Goal: Check status: Check status

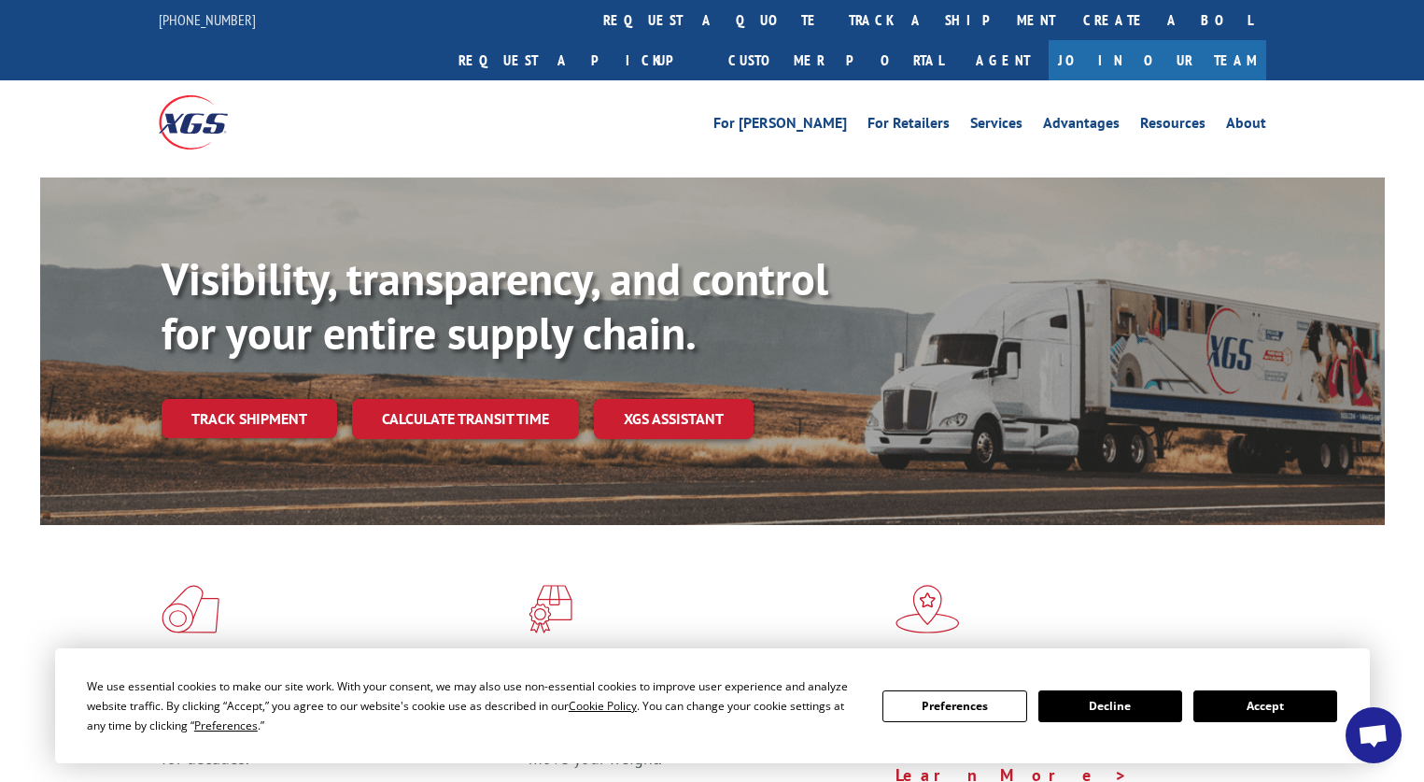
click at [1286, 705] on button "Accept" at bounding box center [1266, 706] width 144 height 32
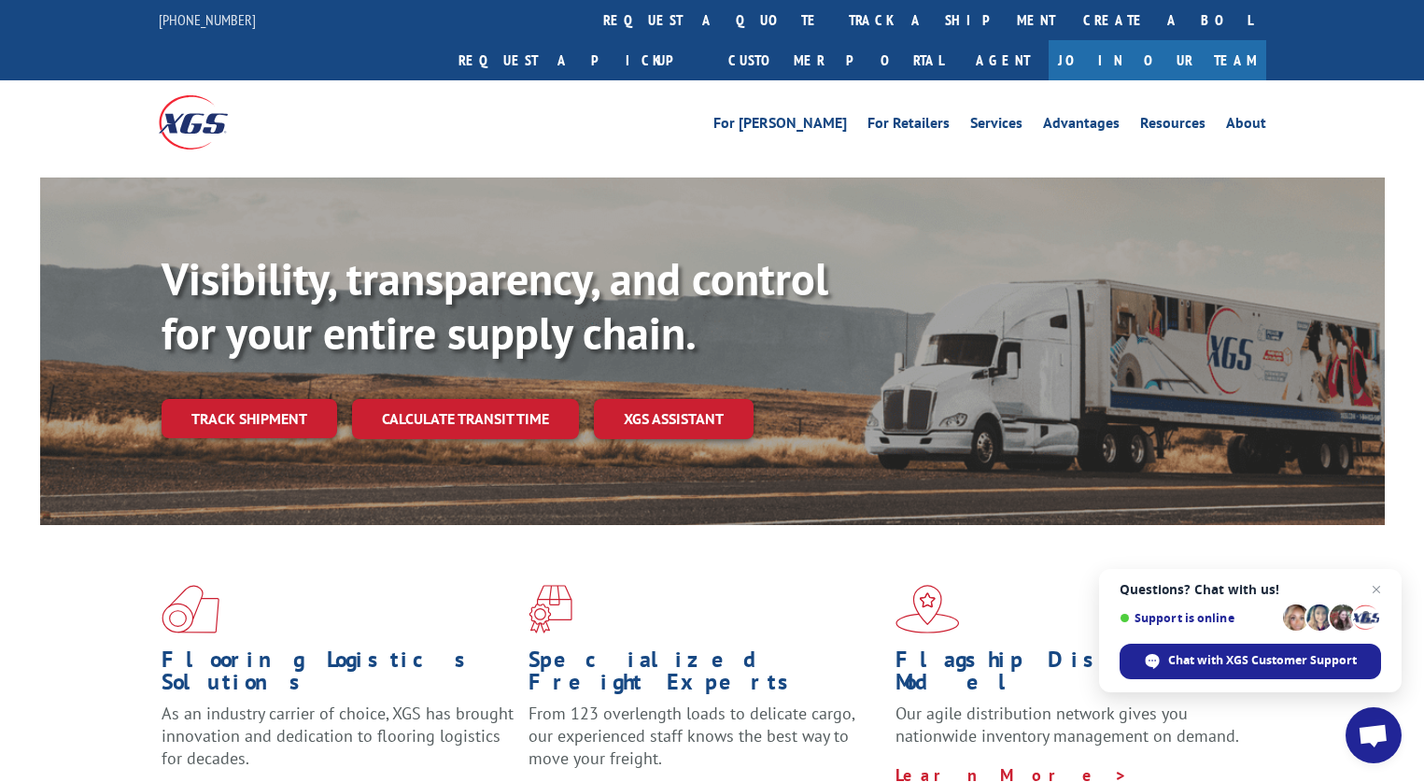
click at [259, 399] on link "Track shipment" at bounding box center [250, 418] width 176 height 39
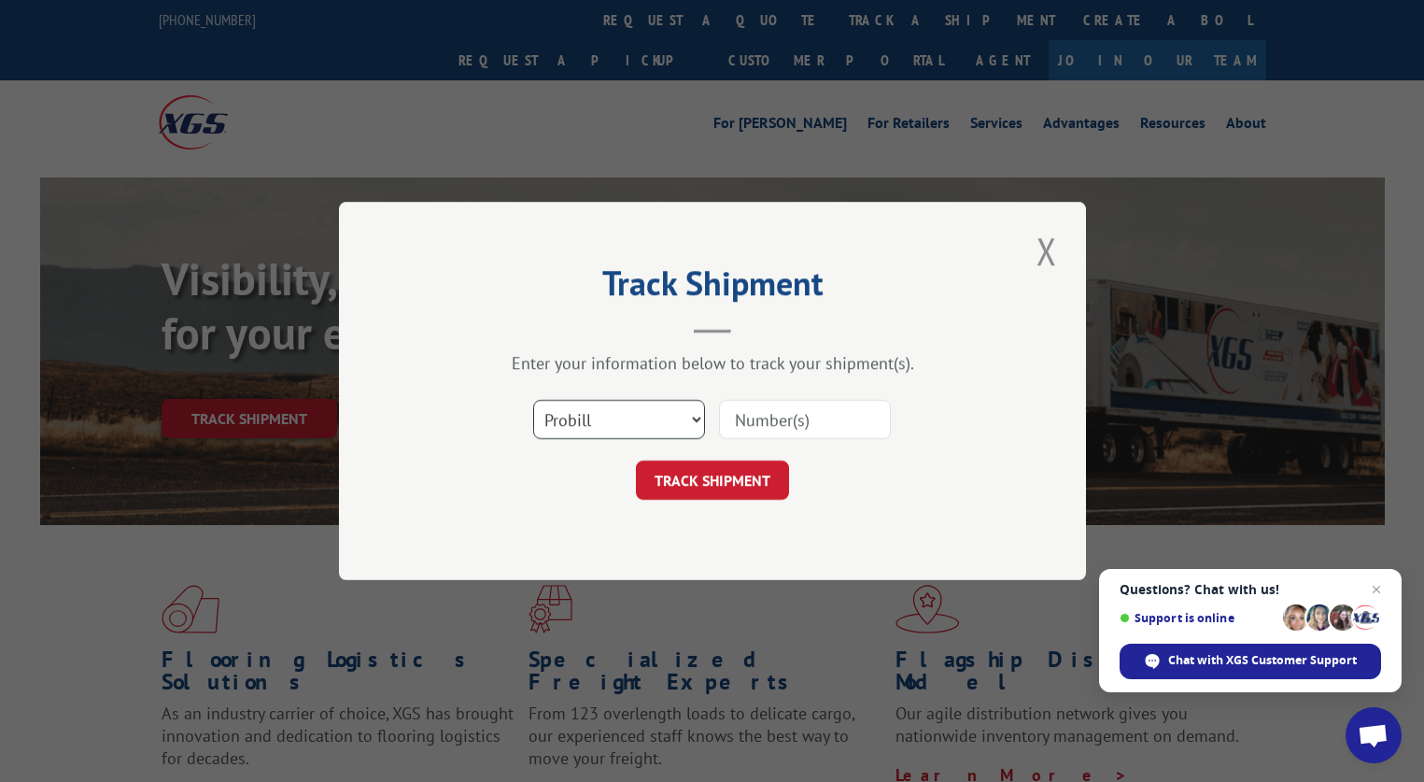
drag, startPoint x: 697, startPoint y: 414, endPoint x: 707, endPoint y: 424, distance: 14.5
click at [697, 414] on select "Select category... Probill BOL PO" at bounding box center [619, 419] width 172 height 39
select select "po"
click at [533, 400] on select "Select category... Probill BOL PO" at bounding box center [619, 419] width 172 height 39
click at [744, 416] on input at bounding box center [805, 419] width 172 height 39
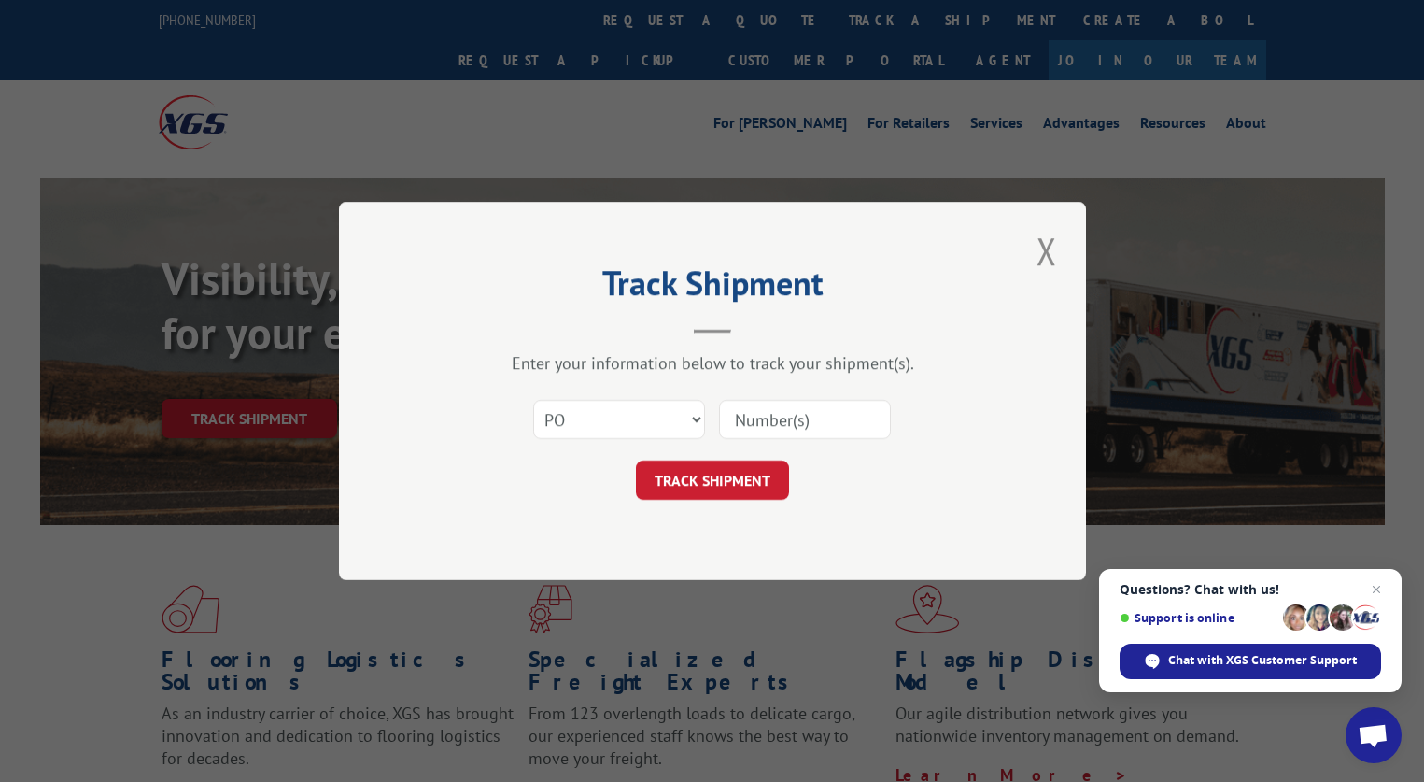
paste input "86690612"
type input "86690612"
click at [740, 471] on button "TRACK SHIPMENT" at bounding box center [712, 479] width 153 height 39
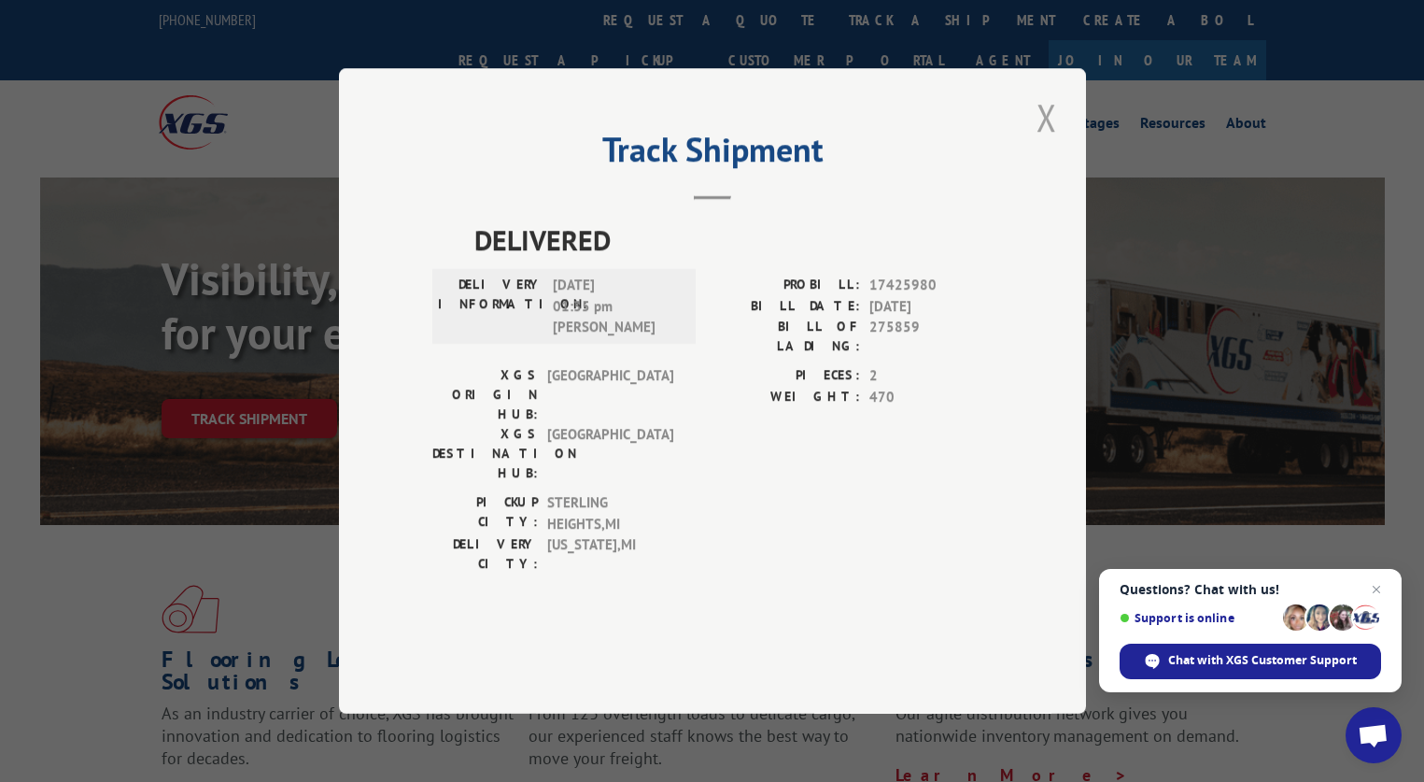
click at [1052, 143] on button "Close modal" at bounding box center [1047, 117] width 32 height 51
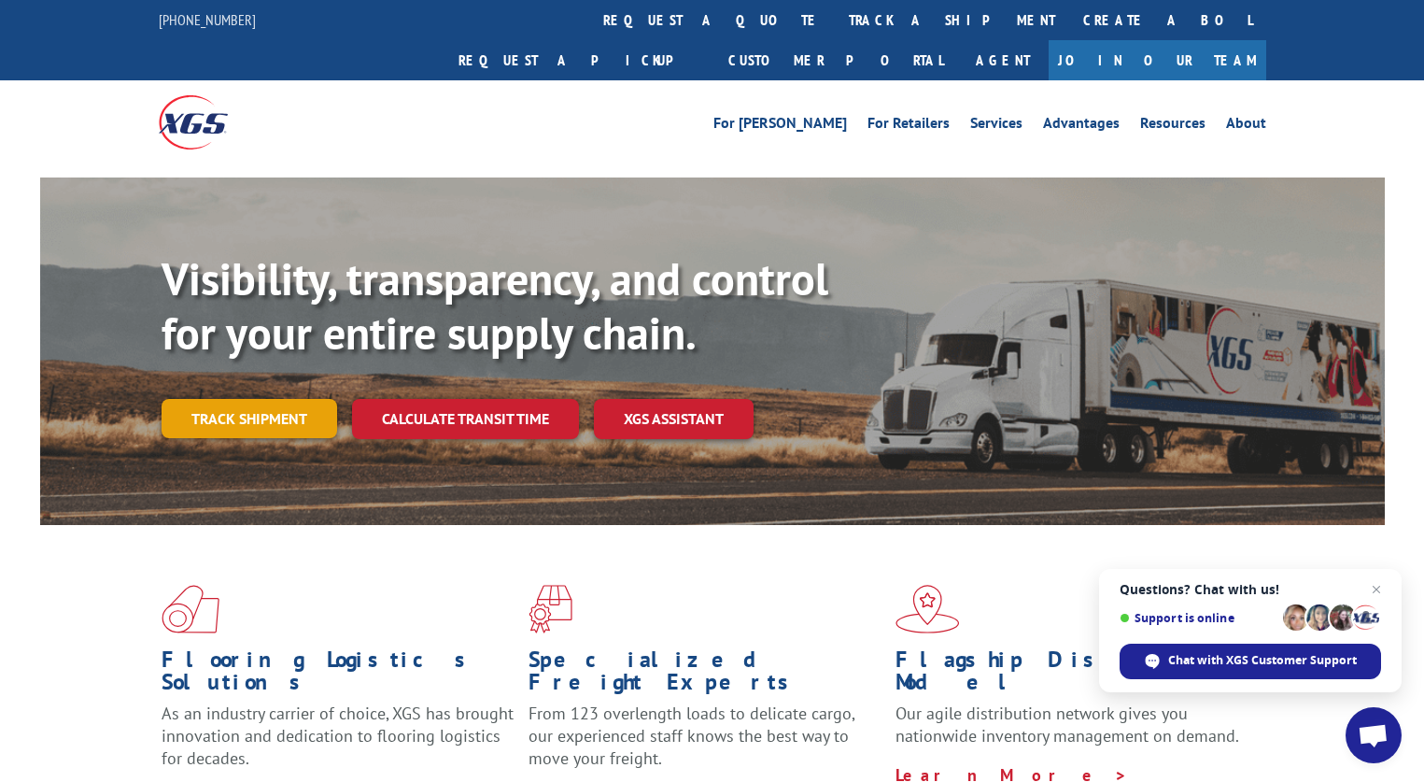
click at [247, 399] on link "Track shipment" at bounding box center [250, 418] width 176 height 39
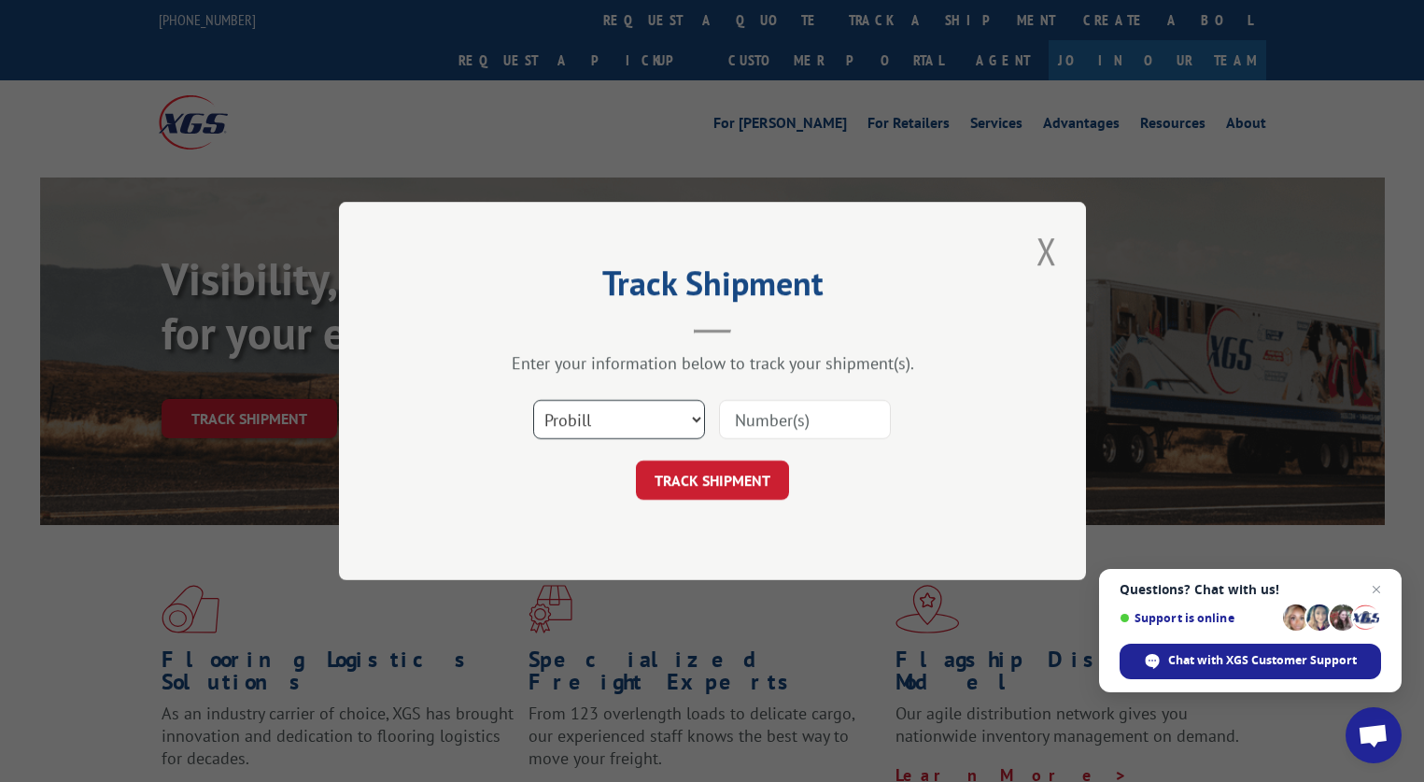
click at [697, 415] on select "Select category... Probill BOL PO" at bounding box center [619, 419] width 172 height 39
click at [533, 400] on select "Select category... Probill BOL PO" at bounding box center [619, 419] width 172 height 39
click at [682, 419] on select "Select category... Probill BOL PO" at bounding box center [619, 419] width 172 height 39
select select "probill"
click at [533, 400] on select "Select category... Probill BOL PO" at bounding box center [619, 419] width 172 height 39
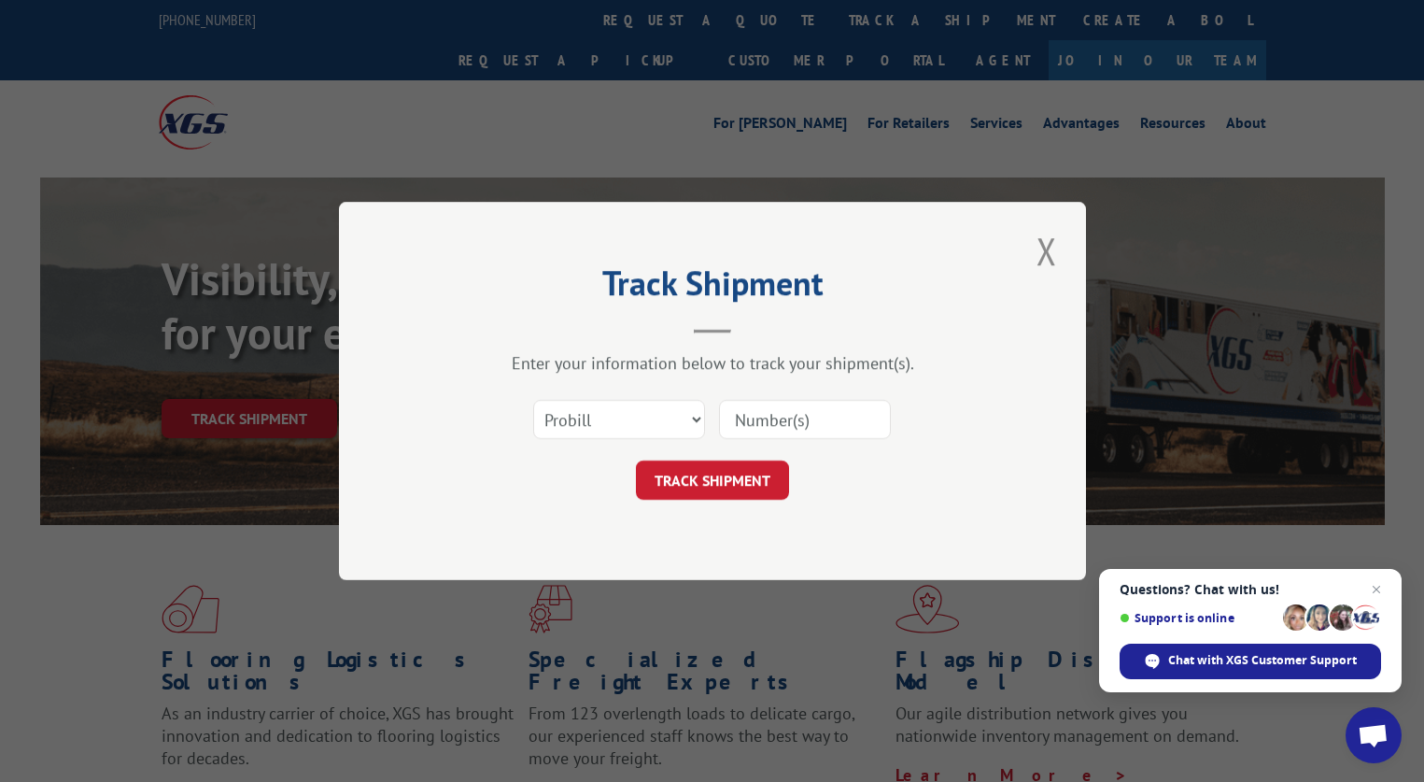
click at [779, 434] on input at bounding box center [805, 419] width 172 height 39
paste input "17425980"
type input "17425980"
click at [713, 479] on button "TRACK SHIPMENT" at bounding box center [712, 479] width 153 height 39
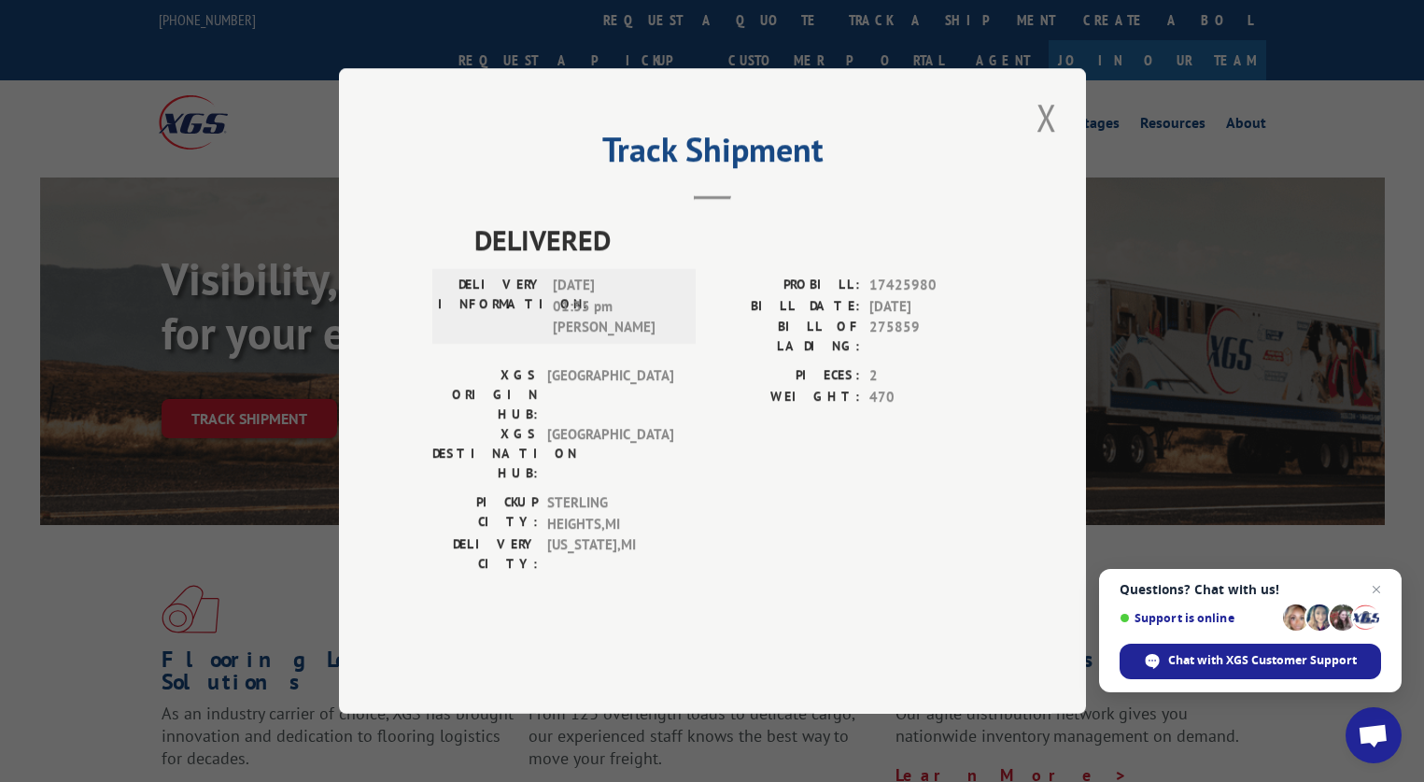
click at [721, 455] on div "PIECES: 2 WEIGHT: 470" at bounding box center [853, 428] width 280 height 127
click at [1054, 143] on button "Close modal" at bounding box center [1047, 117] width 32 height 51
